Goal: Transaction & Acquisition: Obtain resource

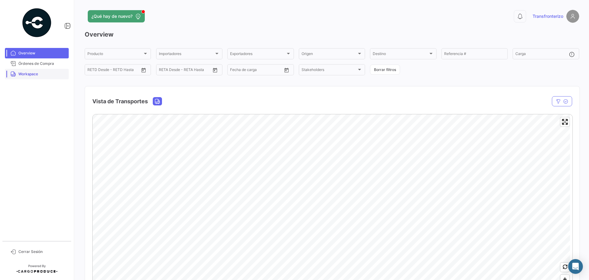
click at [28, 72] on span "Workspace" at bounding box center [42, 74] width 48 height 6
click at [25, 76] on span "Workspace" at bounding box center [42, 74] width 48 height 6
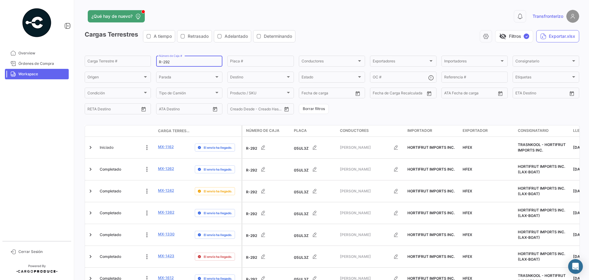
click at [177, 62] on input "R-292" at bounding box center [189, 62] width 61 height 4
click at [177, 61] on input "R-292" at bounding box center [189, 62] width 61 height 4
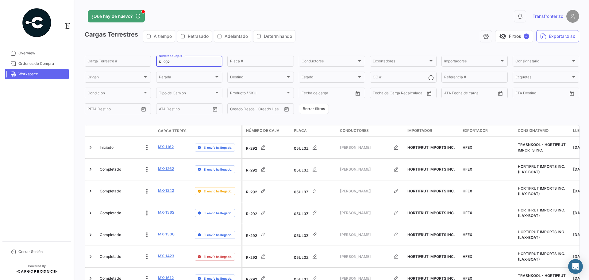
click at [207, 64] on input "R-292" at bounding box center [189, 62] width 61 height 4
click at [195, 62] on input "R-292" at bounding box center [189, 62] width 61 height 4
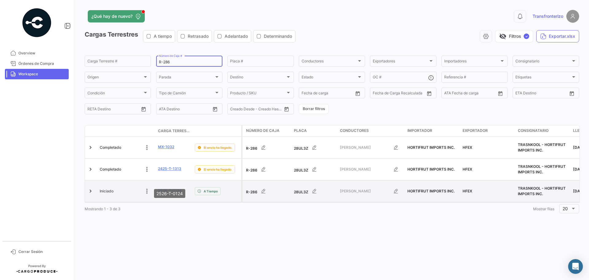
type input "R-286"
click at [172, 188] on link "2526-T-0124" at bounding box center [170, 191] width 24 height 6
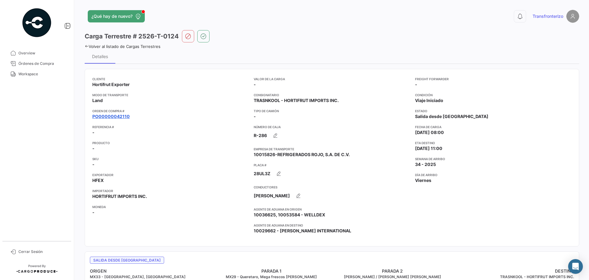
click at [126, 117] on link "PO00000042110" at bounding box center [110, 116] width 37 height 6
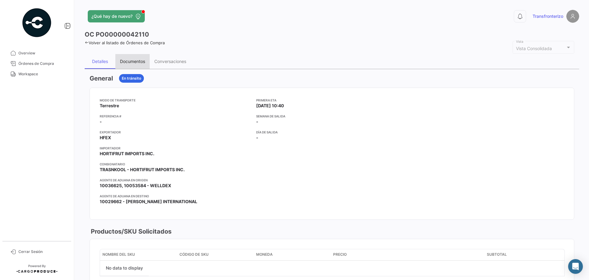
click at [134, 61] on div "Documentos" at bounding box center [132, 61] width 25 height 5
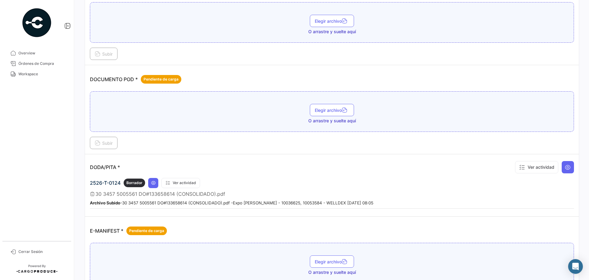
scroll to position [266, 0]
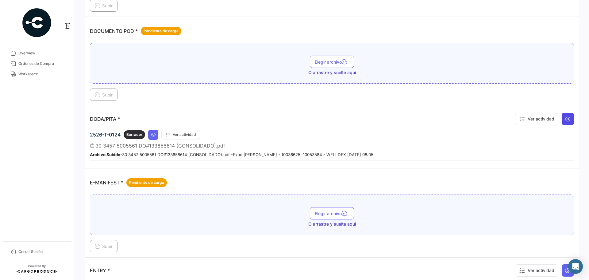
click at [569, 118] on button at bounding box center [568, 119] width 12 height 12
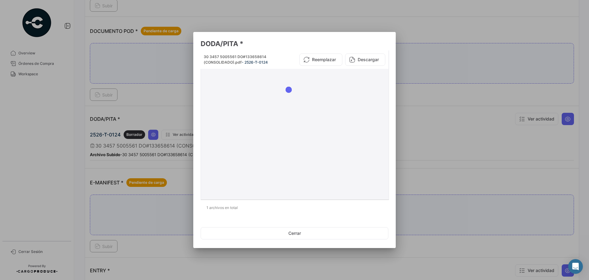
click at [369, 61] on button "Descargar" at bounding box center [365, 59] width 40 height 12
click at [426, 100] on div at bounding box center [294, 140] width 589 height 280
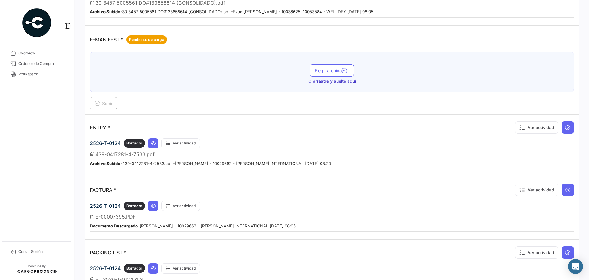
scroll to position [409, 0]
click at [154, 144] on icon at bounding box center [153, 142] width 5 height 5
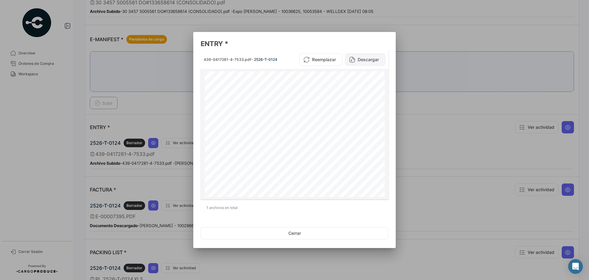
click at [367, 60] on button "Descargar" at bounding box center [365, 59] width 40 height 12
click at [498, 119] on div at bounding box center [294, 140] width 589 height 280
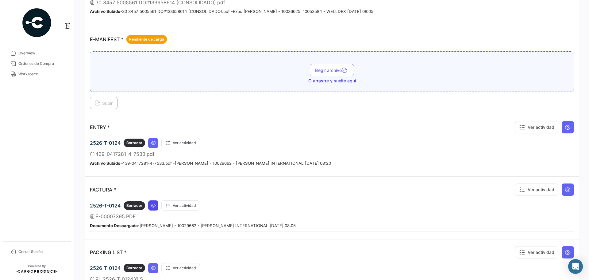
click at [150, 206] on button at bounding box center [153, 205] width 10 height 10
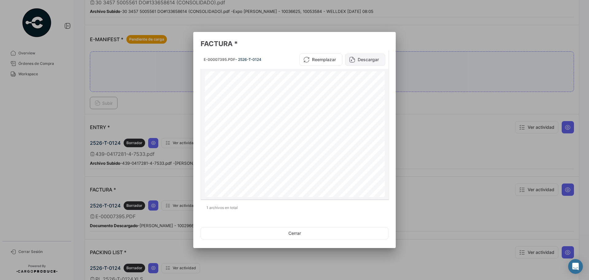
click at [371, 57] on button "Descargar" at bounding box center [365, 59] width 40 height 12
